Goal: Task Accomplishment & Management: Manage account settings

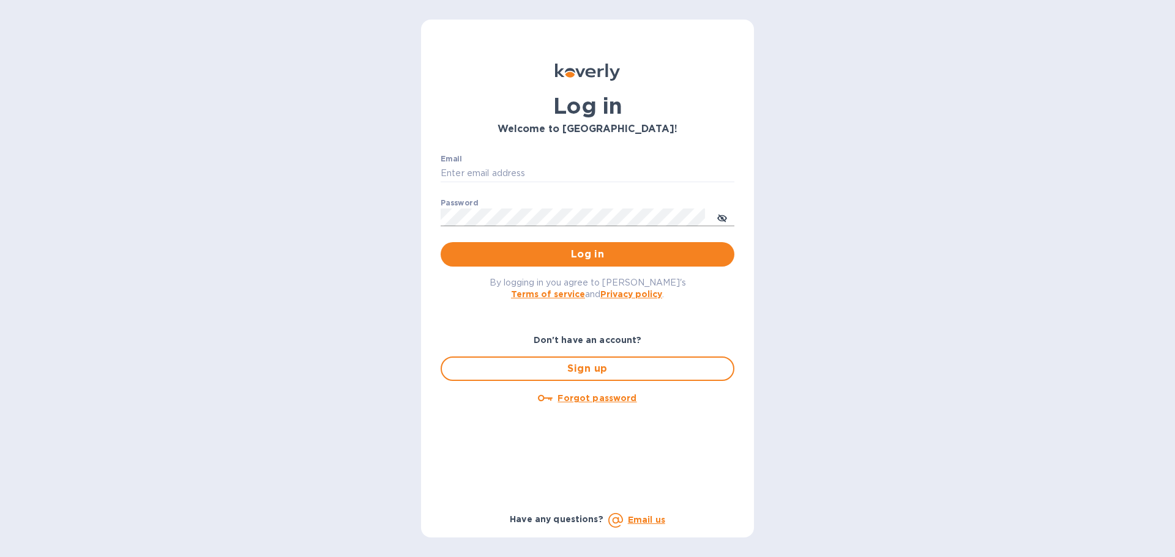
type input "[EMAIL_ADDRESS][DOMAIN_NAME]"
click at [721, 212] on span "toggle password visibility" at bounding box center [722, 218] width 10 height 18
drag, startPoint x: 568, startPoint y: 172, endPoint x: 312, endPoint y: 173, distance: 255.8
click at [312, 173] on div "Log in Welcome to [GEOGRAPHIC_DATA]! Email [EMAIL_ADDRESS][DOMAIN_NAME] ​ Passw…" at bounding box center [587, 278] width 1175 height 557
click at [293, 202] on div "Log in Welcome to [GEOGRAPHIC_DATA]! Email [EMAIL_ADDRESS][DOMAIN_NAME] ​ Passw…" at bounding box center [587, 278] width 1175 height 557
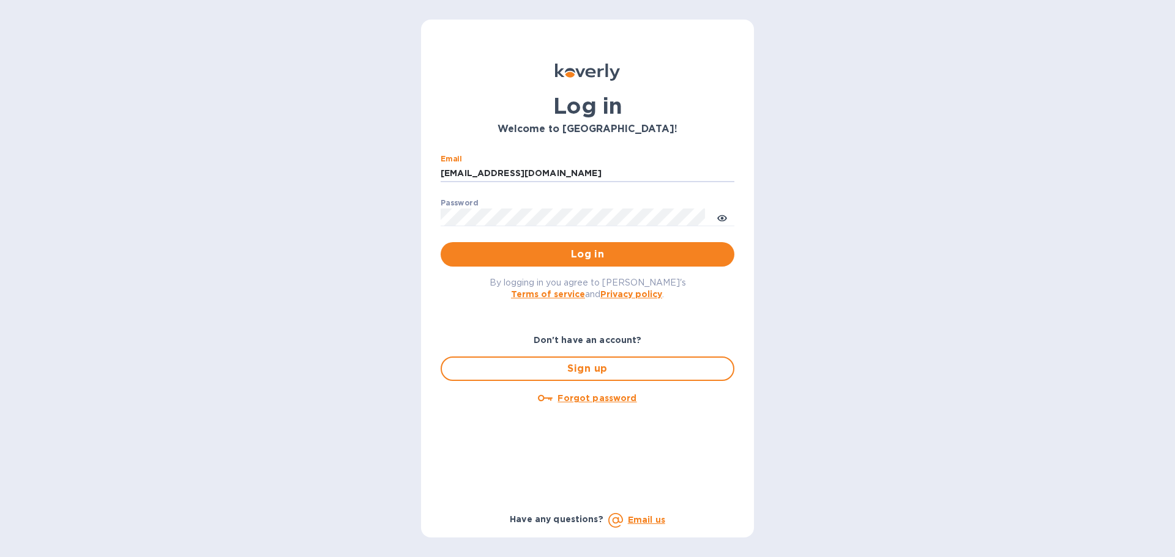
drag, startPoint x: 581, startPoint y: 173, endPoint x: 378, endPoint y: 194, distance: 204.2
click at [378, 194] on div "Log in Welcome to [GEOGRAPHIC_DATA]! Email [EMAIL_ADDRESS][DOMAIN_NAME] ​ Passw…" at bounding box center [587, 278] width 1175 height 557
click at [275, 243] on div "Log in Welcome to [GEOGRAPHIC_DATA]! Email [EMAIL_ADDRESS][DOMAIN_NAME] ​ Passw…" at bounding box center [587, 278] width 1175 height 557
click at [141, 329] on div "Log in Welcome to [GEOGRAPHIC_DATA]! Email [EMAIL_ADDRESS][DOMAIN_NAME] ​ Passw…" at bounding box center [587, 278] width 1175 height 557
click at [193, 138] on div "Log in Welcome to [GEOGRAPHIC_DATA]! Email [EMAIL_ADDRESS][DOMAIN_NAME] ​ Passw…" at bounding box center [587, 278] width 1175 height 557
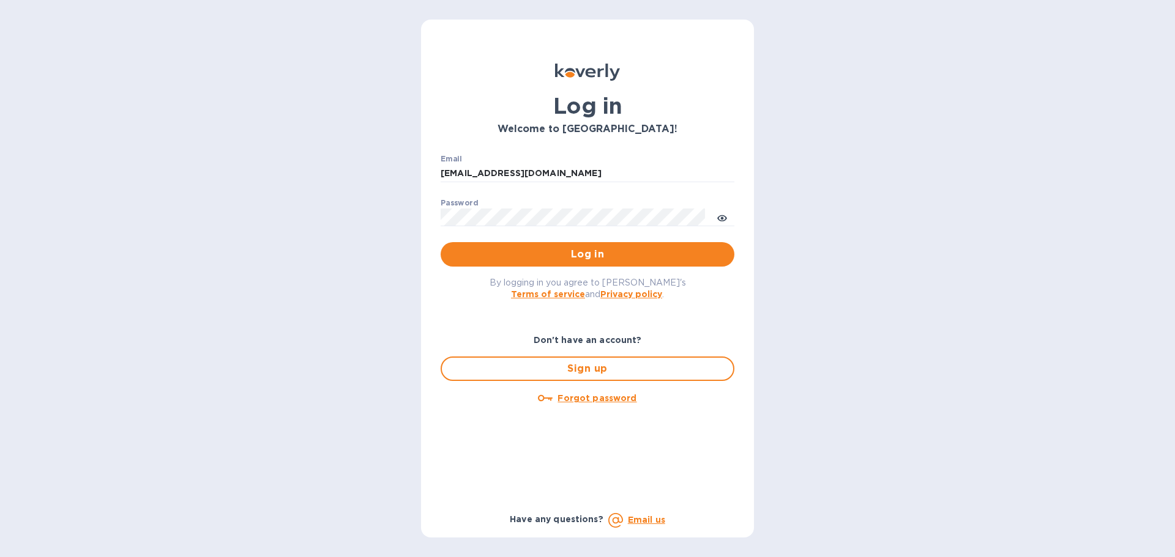
click at [134, 202] on div "Log in Welcome to [GEOGRAPHIC_DATA]! Email [EMAIL_ADDRESS][DOMAIN_NAME] ​ Passw…" at bounding box center [587, 278] width 1175 height 557
